Goal: Task Accomplishment & Management: Use online tool/utility

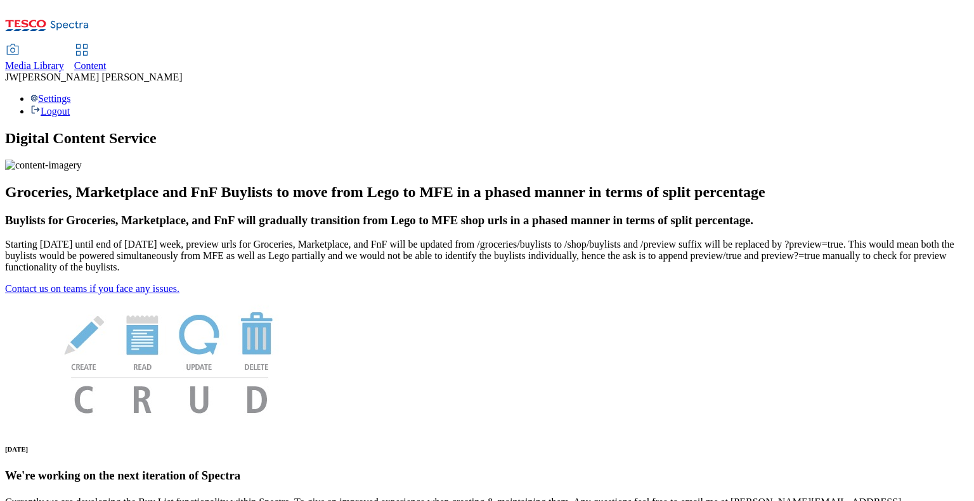
click at [64, 60] on span "Media Library" at bounding box center [34, 65] width 59 height 11
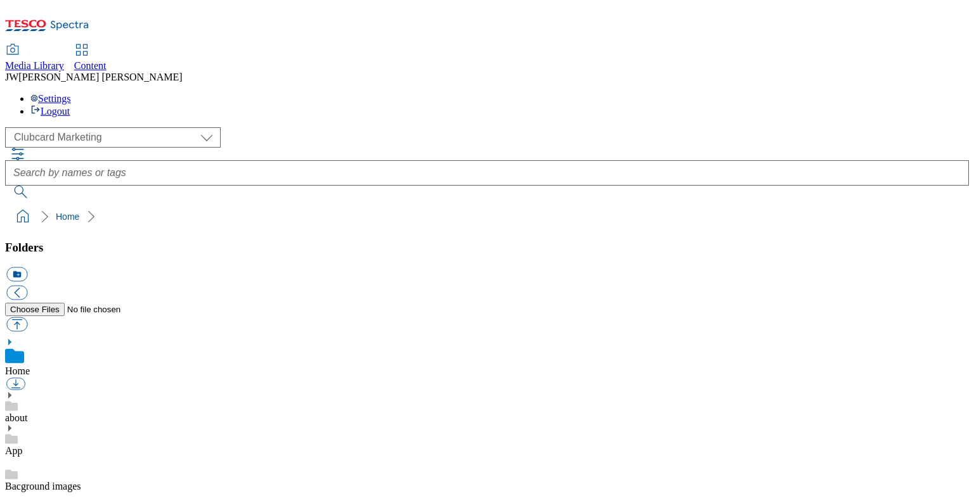
scroll to position [2, 0]
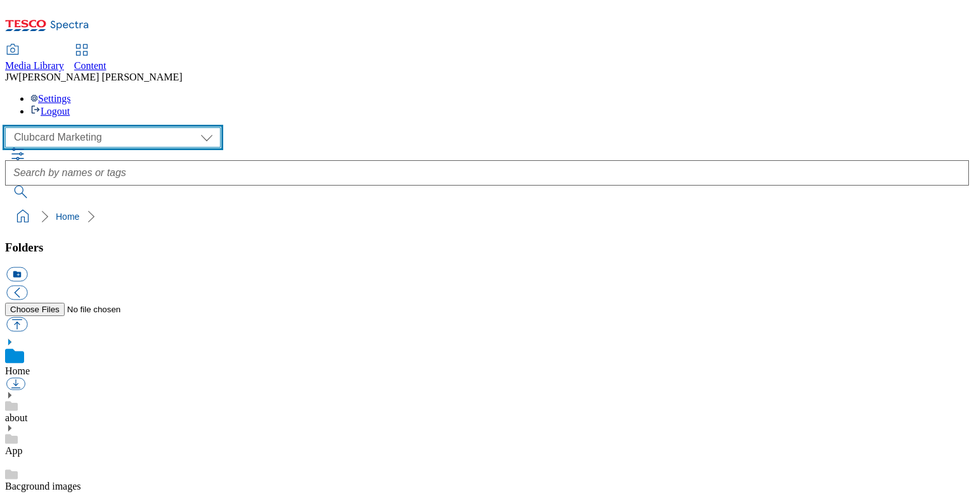
drag, startPoint x: 85, startPoint y: 76, endPoint x: 85, endPoint y: 86, distance: 9.5
click at [85, 127] on select "Clubcard Marketing GHS Marketing UK GHS Product UK GHS ROI iGHS Marketing CE iG…" at bounding box center [113, 137] width 216 height 20
select select "flare-ghs-mktg"
click at [9, 127] on select "Clubcard Marketing GHS Marketing UK GHS Product UK GHS ROI iGHS Marketing CE iG…" at bounding box center [113, 137] width 216 height 20
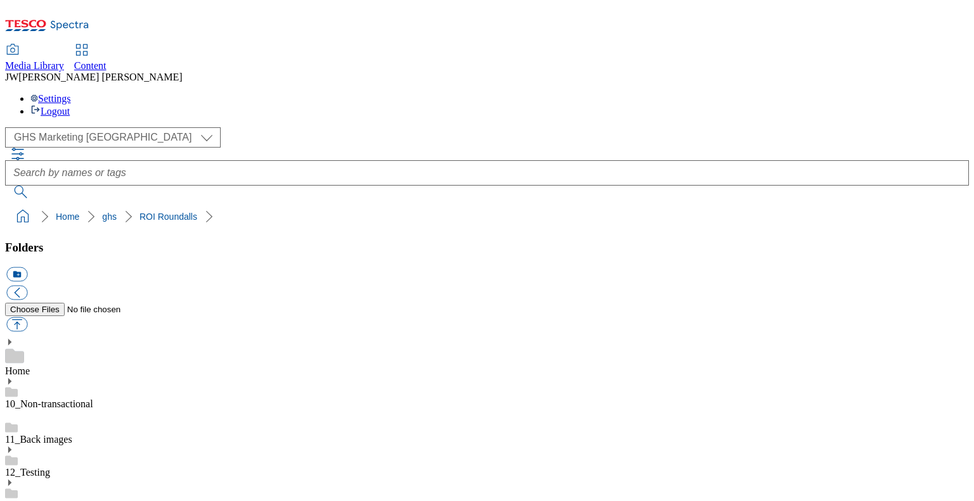
scroll to position [604, 0]
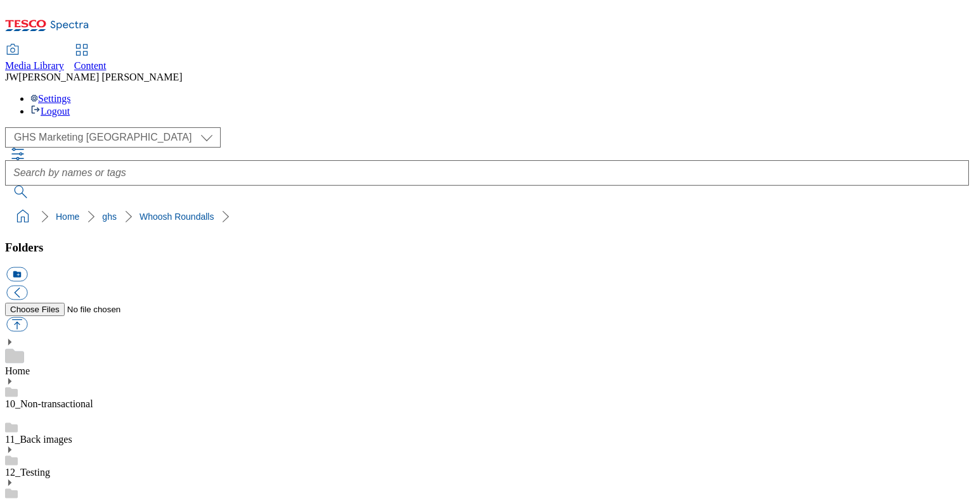
scroll to position [564, 0]
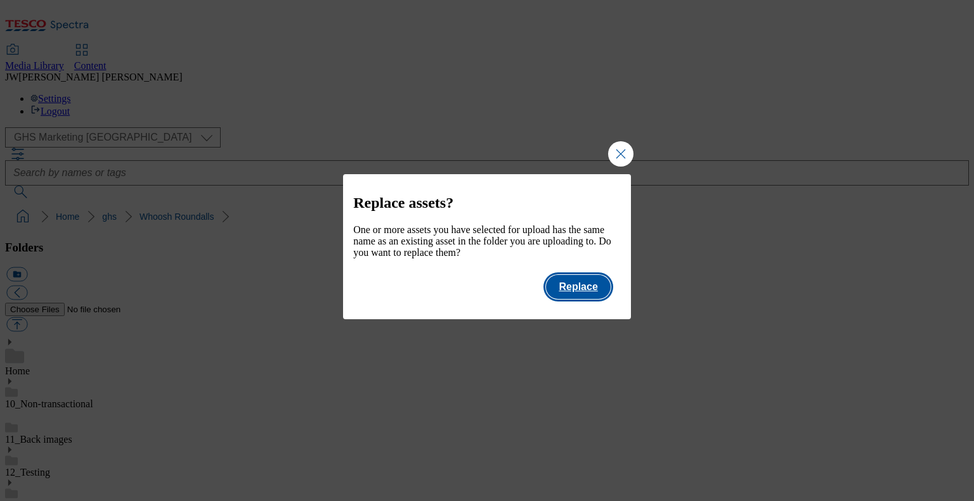
click at [574, 291] on button "Replace" at bounding box center [578, 287] width 64 height 24
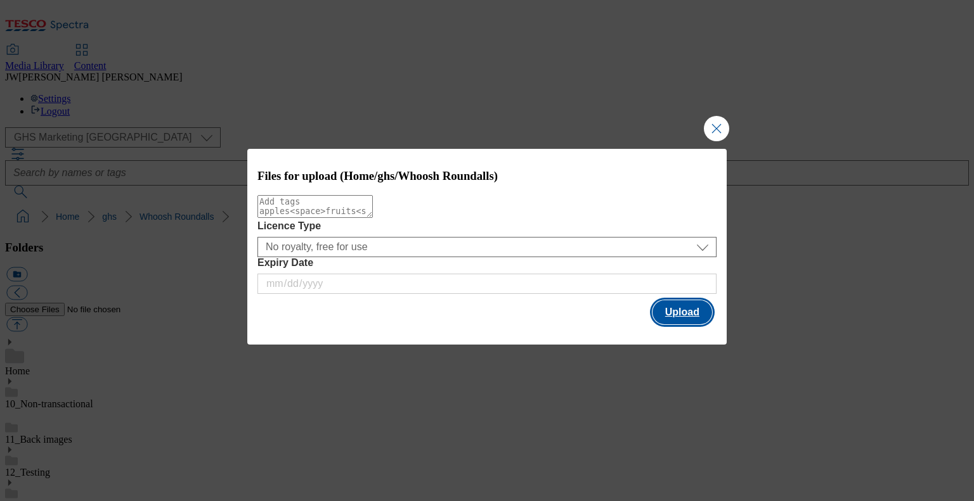
click at [669, 311] on button "Upload" at bounding box center [682, 312] width 60 height 24
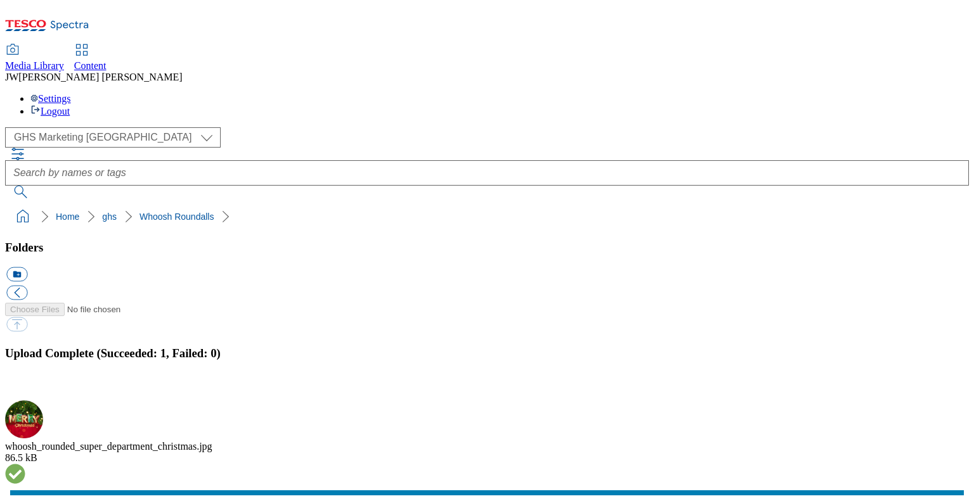
drag, startPoint x: 956, startPoint y: 230, endPoint x: 924, endPoint y: 238, distance: 32.6
click at [25, 387] on button "button" at bounding box center [15, 393] width 19 height 12
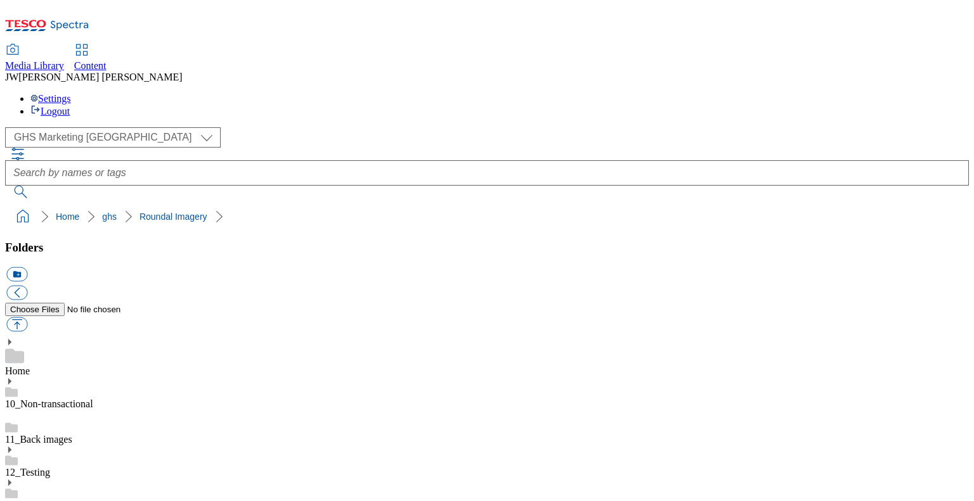
scroll to position [1141, 0]
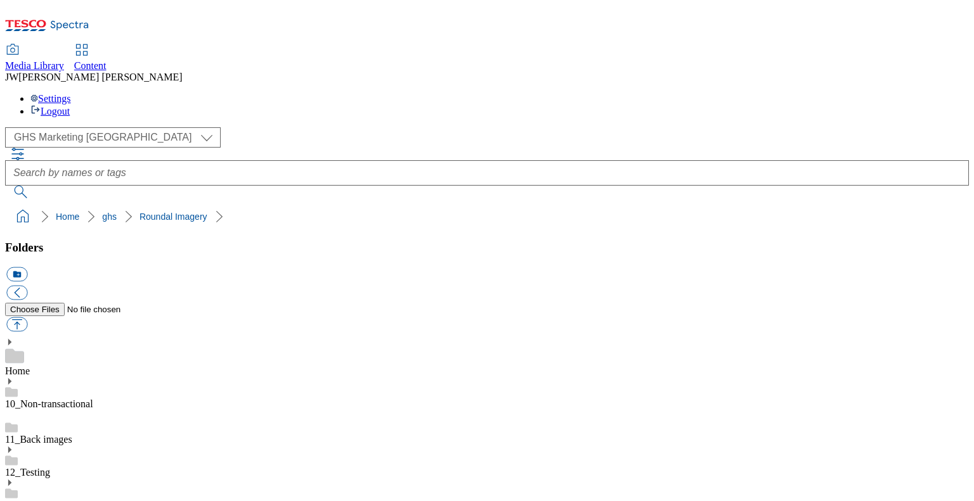
drag, startPoint x: 548, startPoint y: 222, endPoint x: 753, endPoint y: 233, distance: 205.6
drag, startPoint x: 775, startPoint y: 227, endPoint x: 558, endPoint y: 228, distance: 216.8
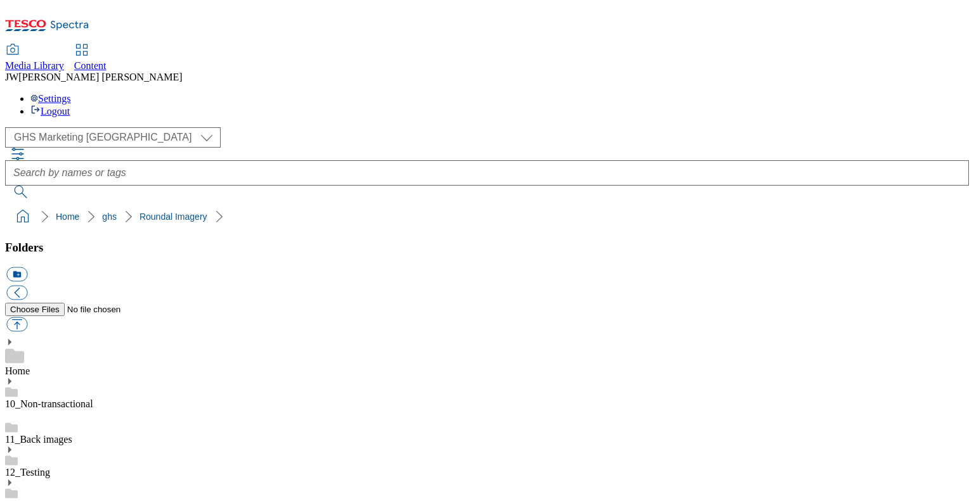
drag, startPoint x: 771, startPoint y: 221, endPoint x: 546, endPoint y: 221, distance: 225.0
copy div "rounded_super_department_Christmas"
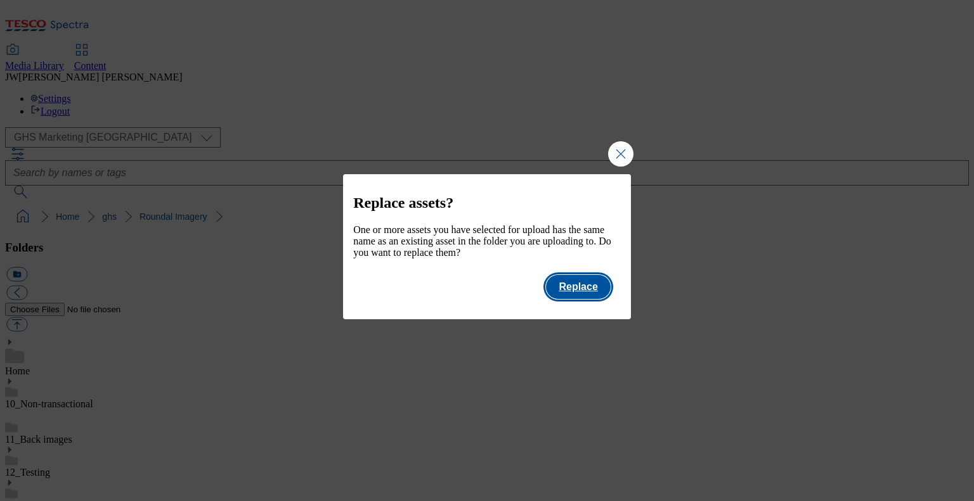
click at [572, 299] on button "Replace" at bounding box center [578, 287] width 64 height 24
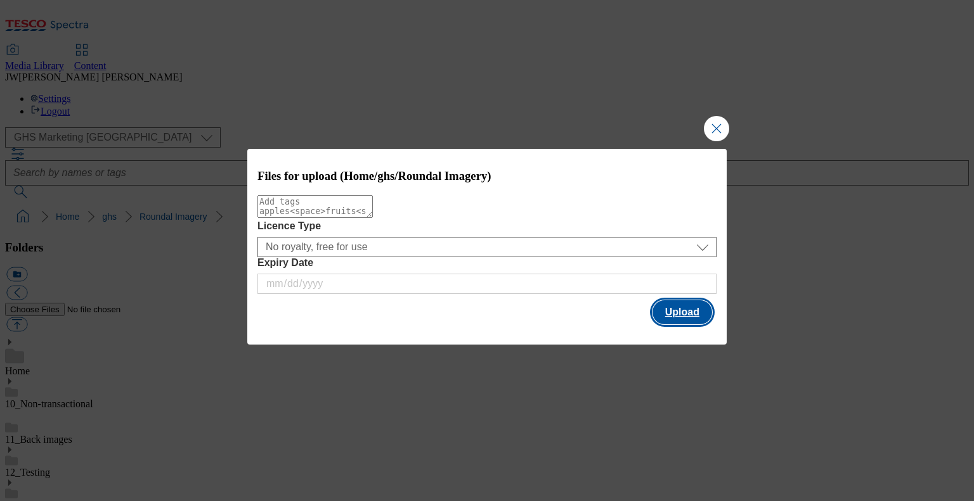
click at [654, 316] on button "Upload" at bounding box center [682, 312] width 60 height 24
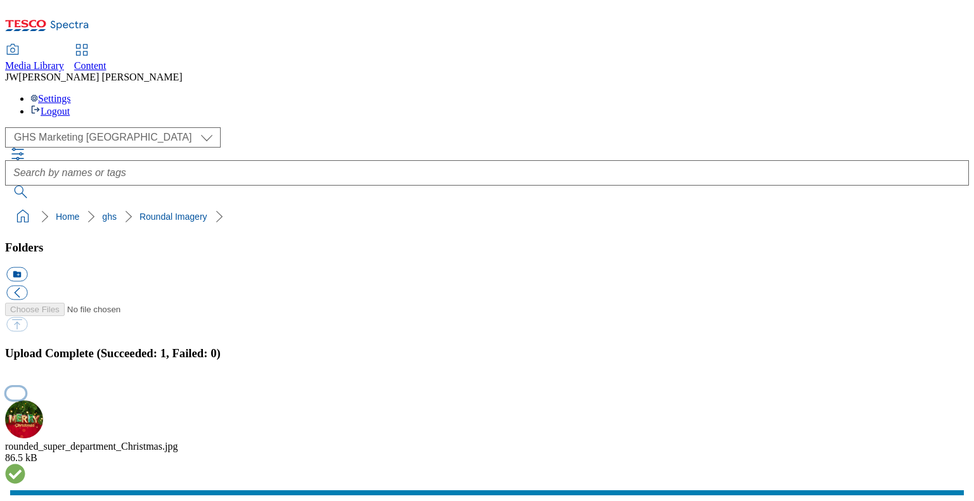
click at [25, 387] on button "button" at bounding box center [15, 393] width 19 height 12
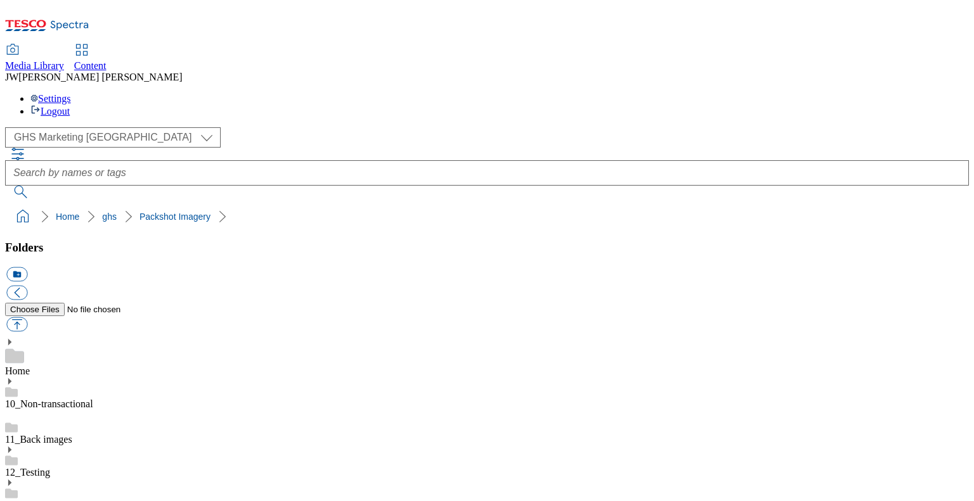
scroll to position [347, 0]
drag, startPoint x: 782, startPoint y: 271, endPoint x: 548, endPoint y: 266, distance: 234.0
drag, startPoint x: 545, startPoint y: 268, endPoint x: 773, endPoint y: 266, distance: 228.2
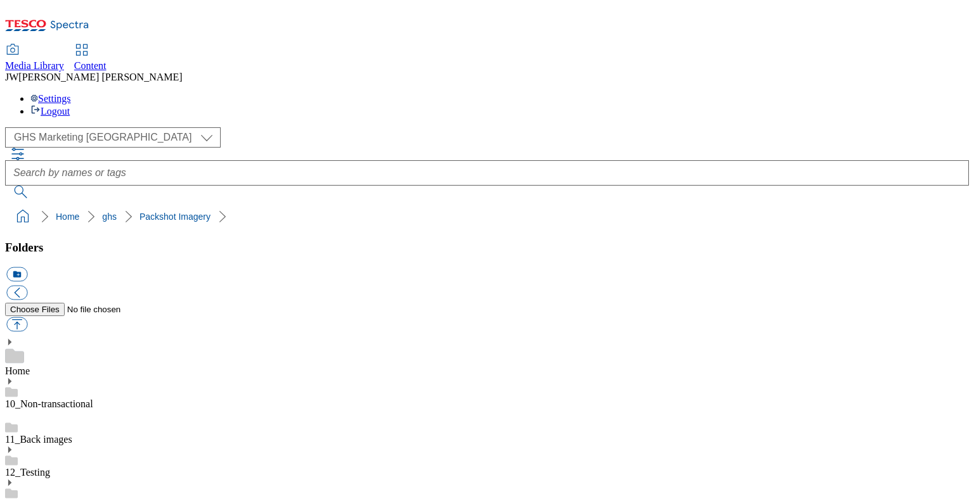
copy div "super_department_christmas_packshot"
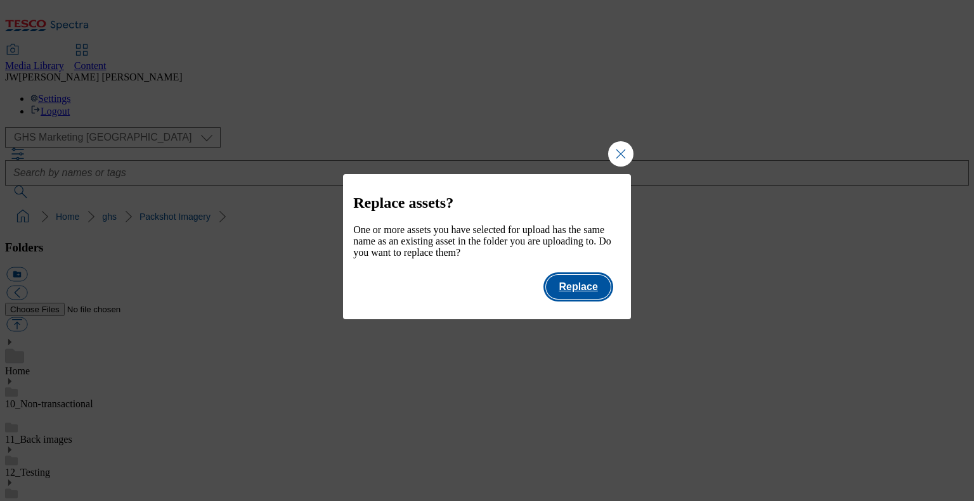
click at [568, 291] on button "Replace" at bounding box center [578, 287] width 64 height 24
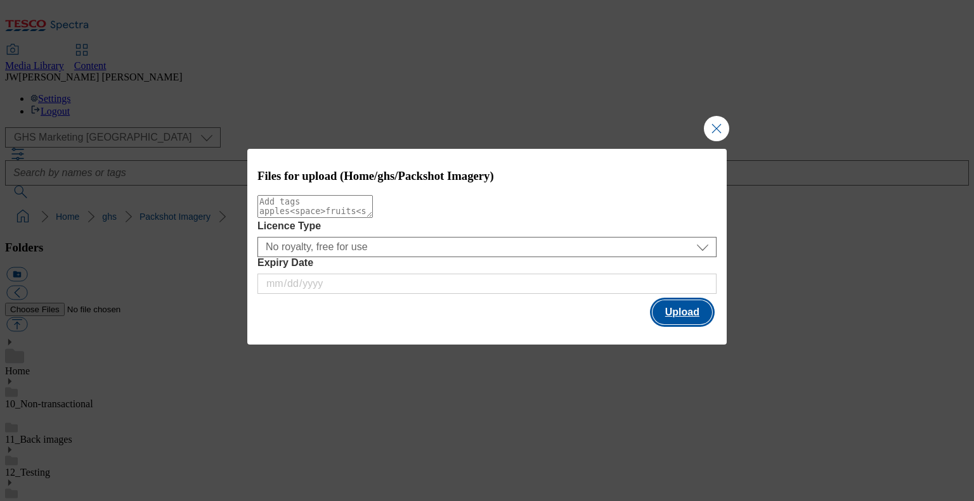
click at [659, 312] on button "Upload" at bounding box center [682, 312] width 60 height 24
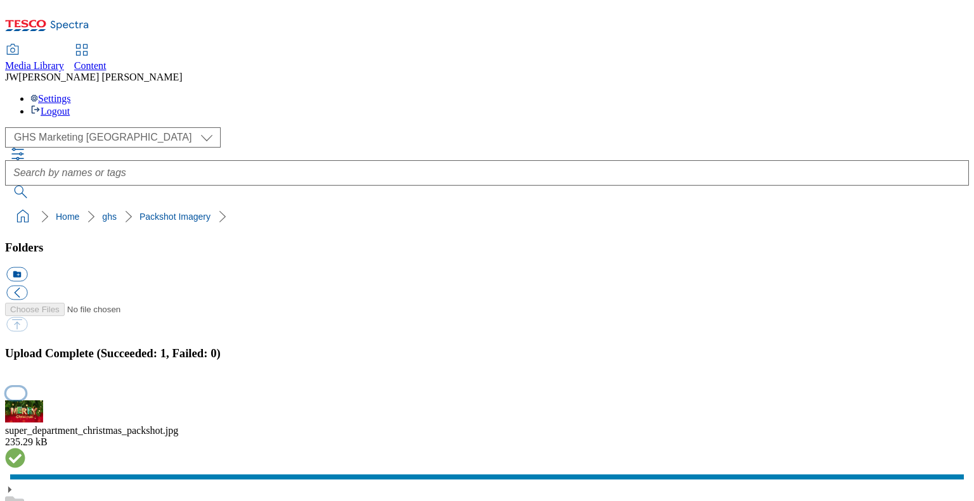
click at [25, 387] on button "button" at bounding box center [15, 393] width 19 height 12
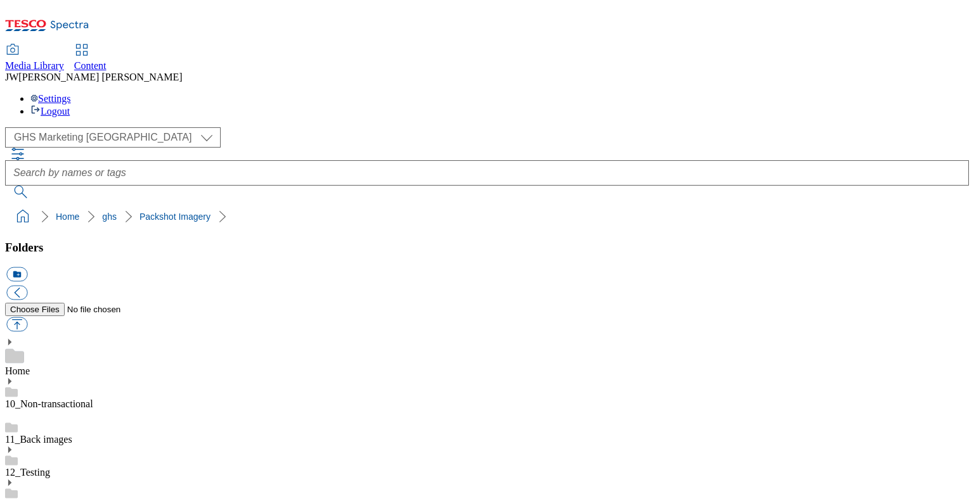
scroll to position [541, 0]
drag, startPoint x: 720, startPoint y: 414, endPoint x: 545, endPoint y: 405, distance: 175.2
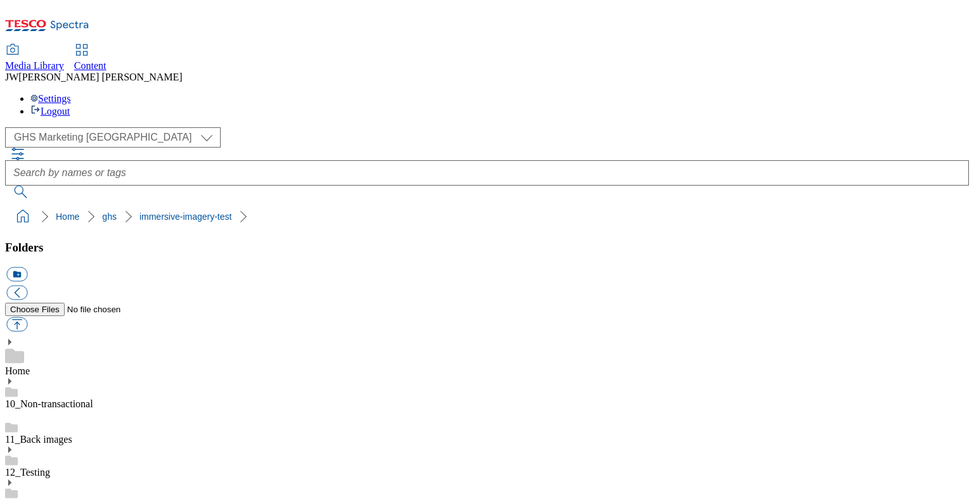
copy div "super_department_christmas"
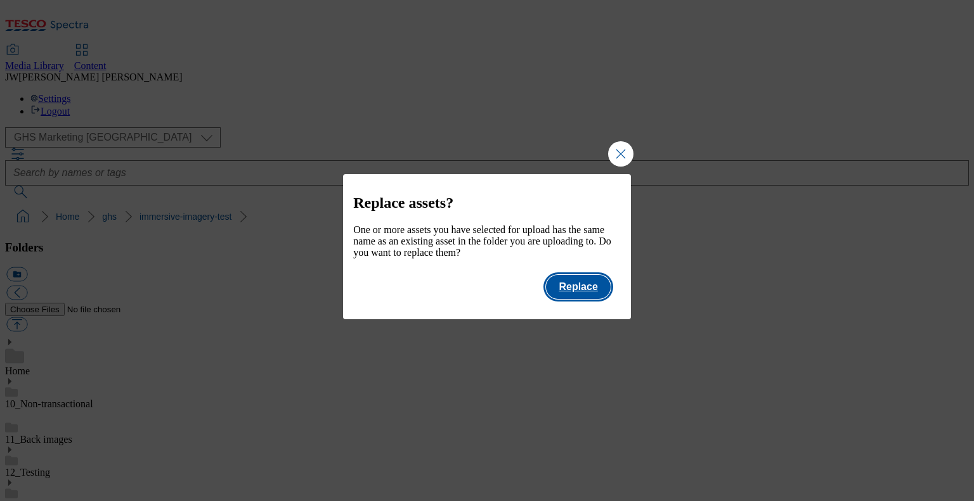
click at [579, 299] on button "Replace" at bounding box center [578, 287] width 64 height 24
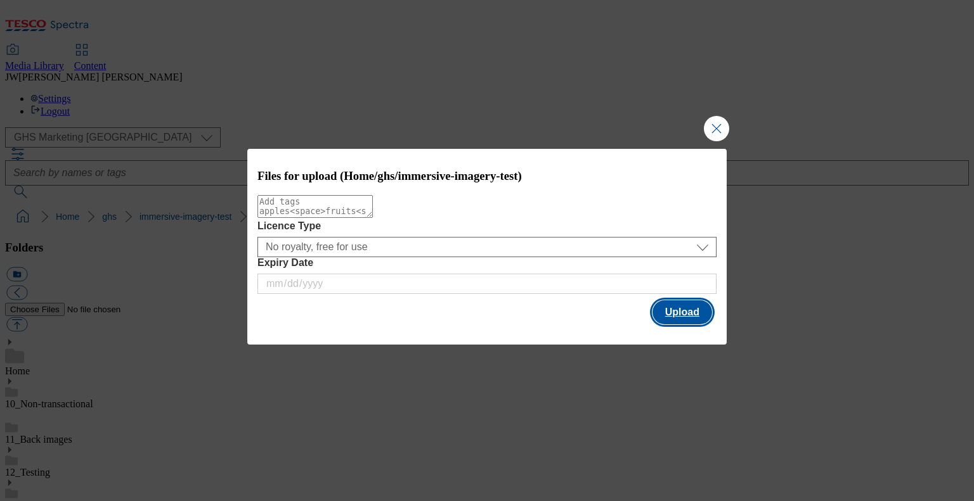
click at [676, 313] on button "Upload" at bounding box center [682, 312] width 60 height 24
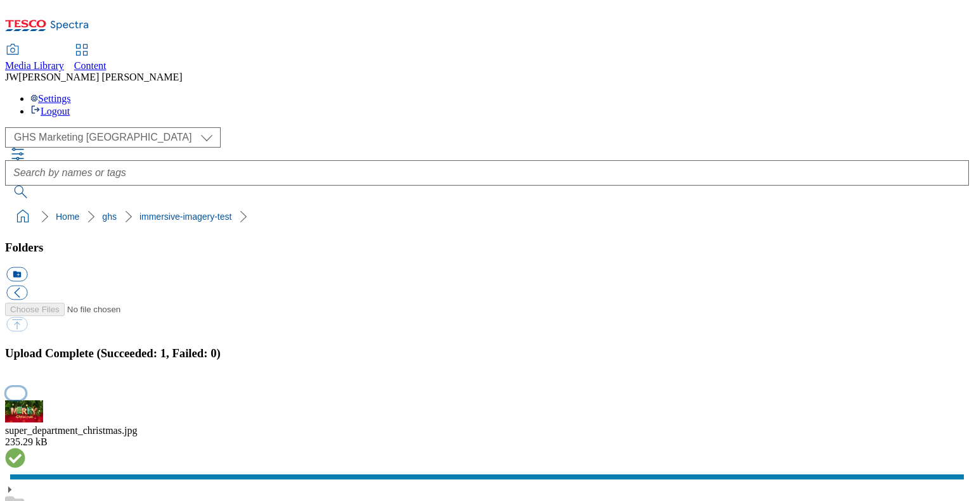
click at [25, 387] on button "button" at bounding box center [15, 393] width 19 height 12
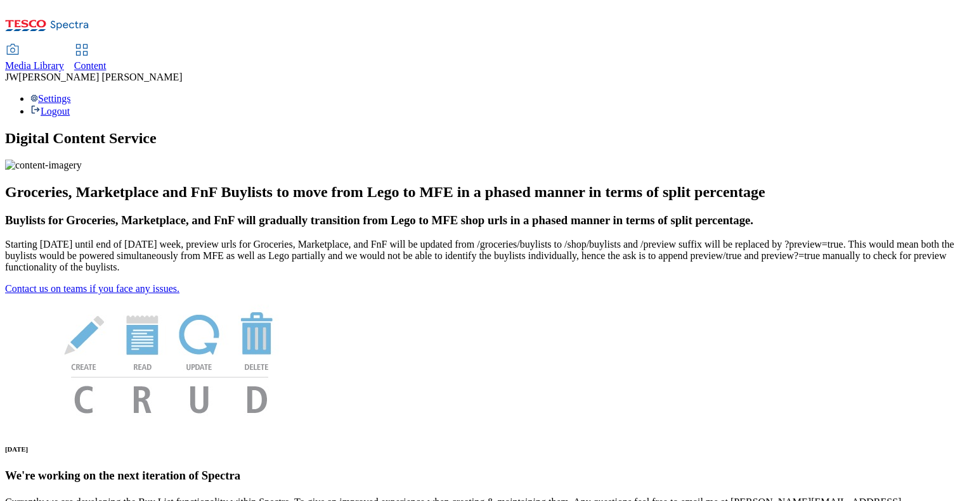
click at [64, 60] on span "Media Library" at bounding box center [34, 65] width 59 height 11
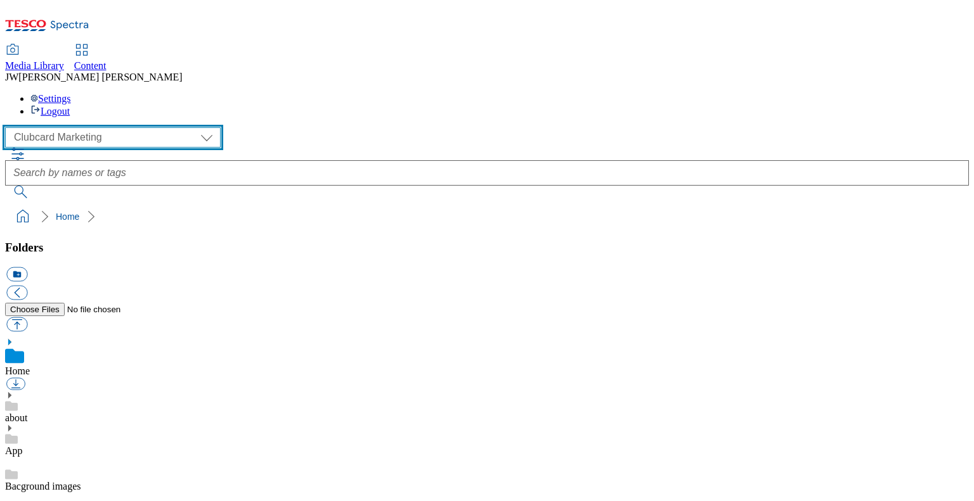
click at [96, 127] on select "Clubcard Marketing GHS Marketing UK GHS Product UK GHS ROI iGHS Marketing CE iG…" at bounding box center [113, 137] width 216 height 20
select select "flare-ghs-mktg"
click at [9, 127] on select "Clubcard Marketing GHS Marketing UK GHS Product UK GHS ROI iGHS Marketing CE iG…" at bounding box center [113, 137] width 216 height 20
